Goal: Task Accomplishment & Management: Use online tool/utility

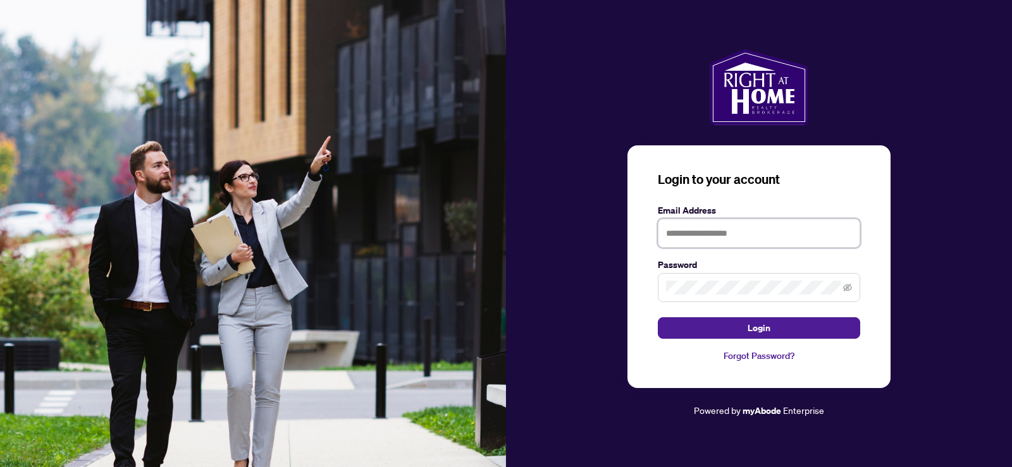
click at [667, 228] on input "text" at bounding box center [759, 233] width 202 height 29
type input "**********"
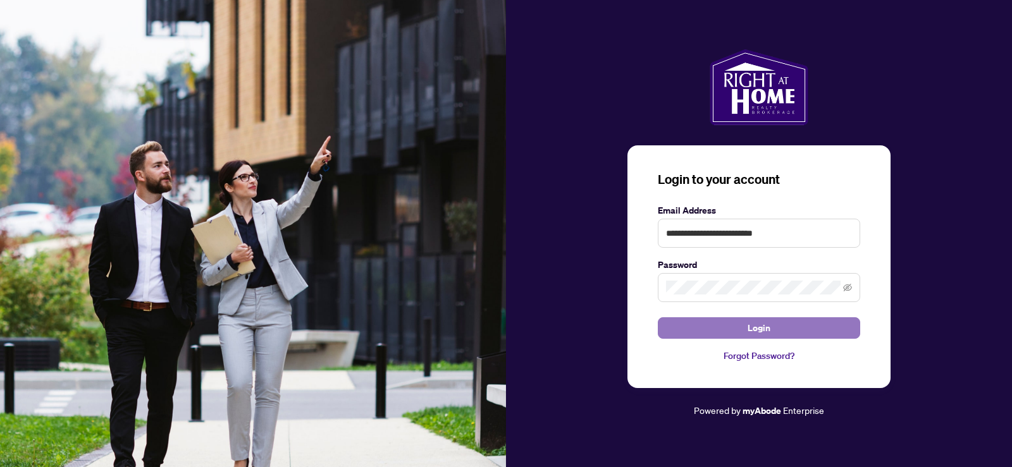
click at [758, 324] on span "Login" at bounding box center [759, 328] width 23 height 20
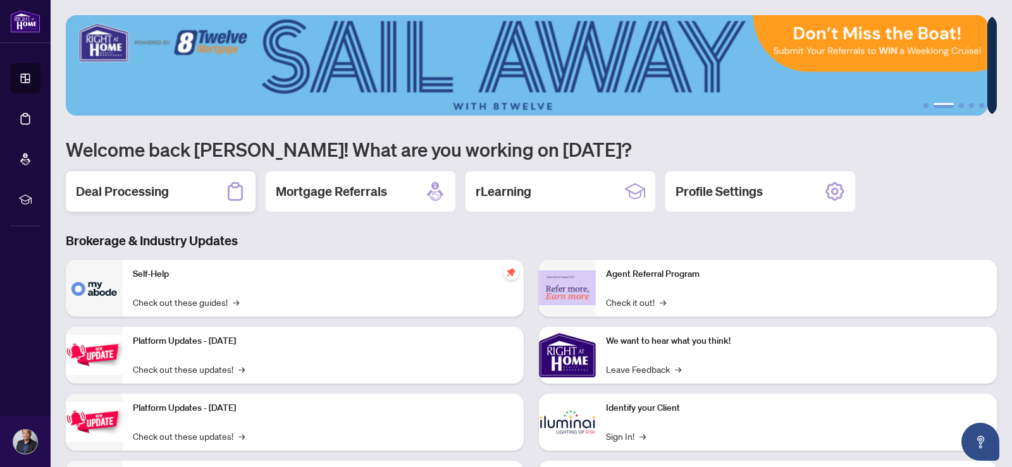
click at [187, 189] on div "Deal Processing" at bounding box center [161, 191] width 190 height 40
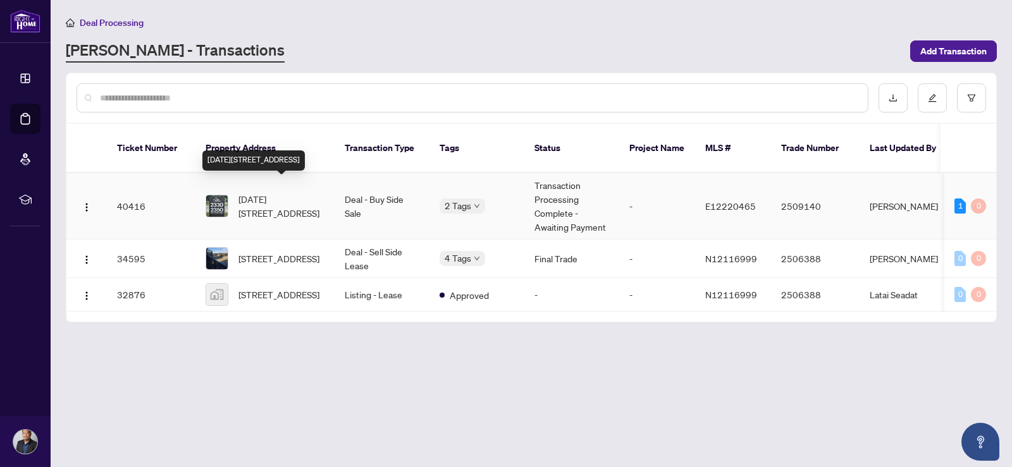
click at [261, 192] on span "[DATE][STREET_ADDRESS]" at bounding box center [281, 206] width 86 height 28
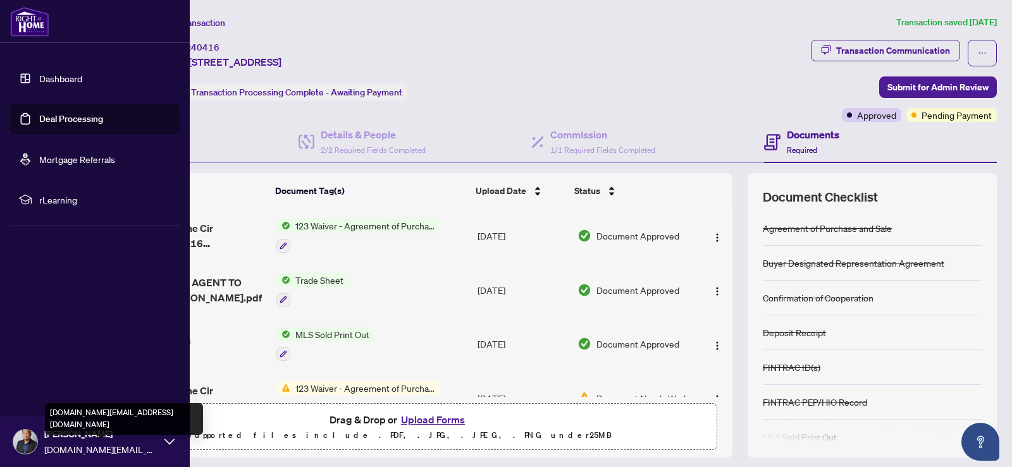
click at [95, 446] on span "[DOMAIN_NAME][EMAIL_ADDRESS][DOMAIN_NAME]" at bounding box center [101, 450] width 114 height 14
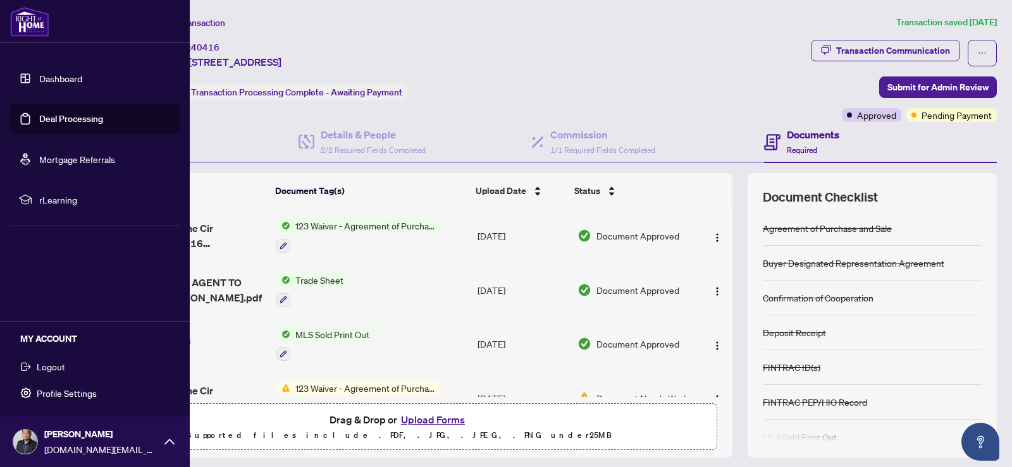
click at [44, 364] on span "Logout" at bounding box center [51, 367] width 28 height 20
